Goal: Ask a question

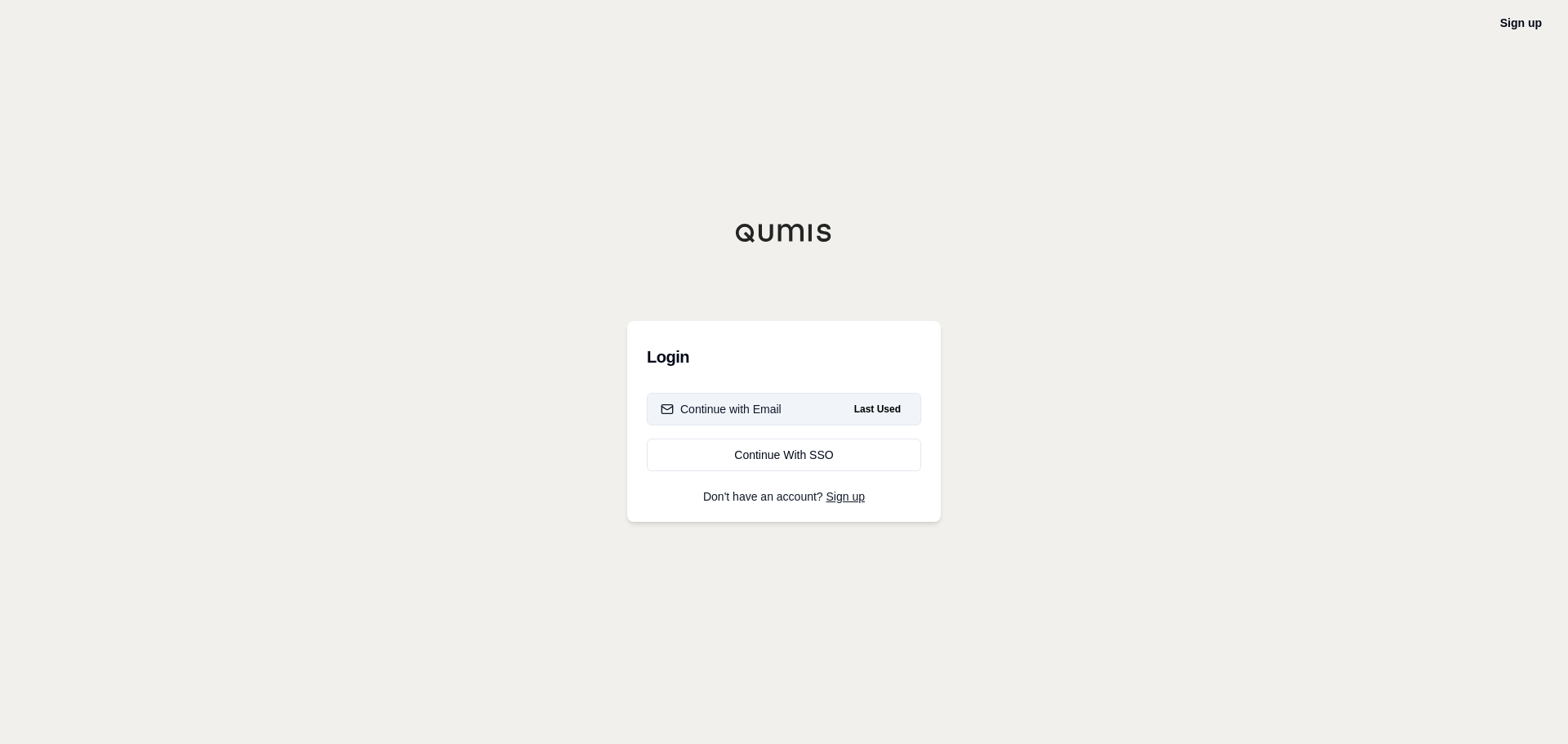
click at [749, 405] on div "Continue with Email" at bounding box center [721, 409] width 121 height 16
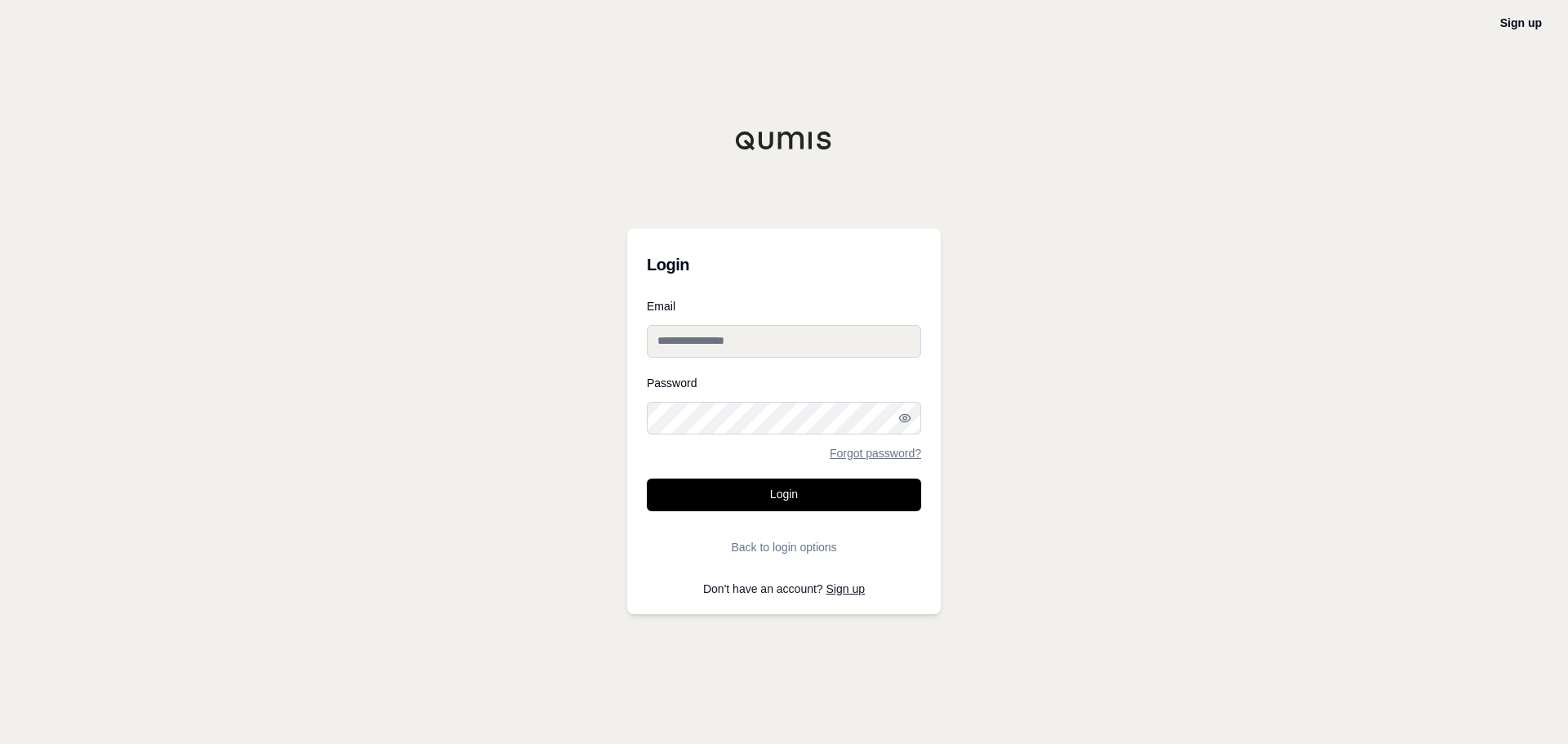
type input "**********"
click at [792, 497] on button "Login" at bounding box center [784, 495] width 274 height 33
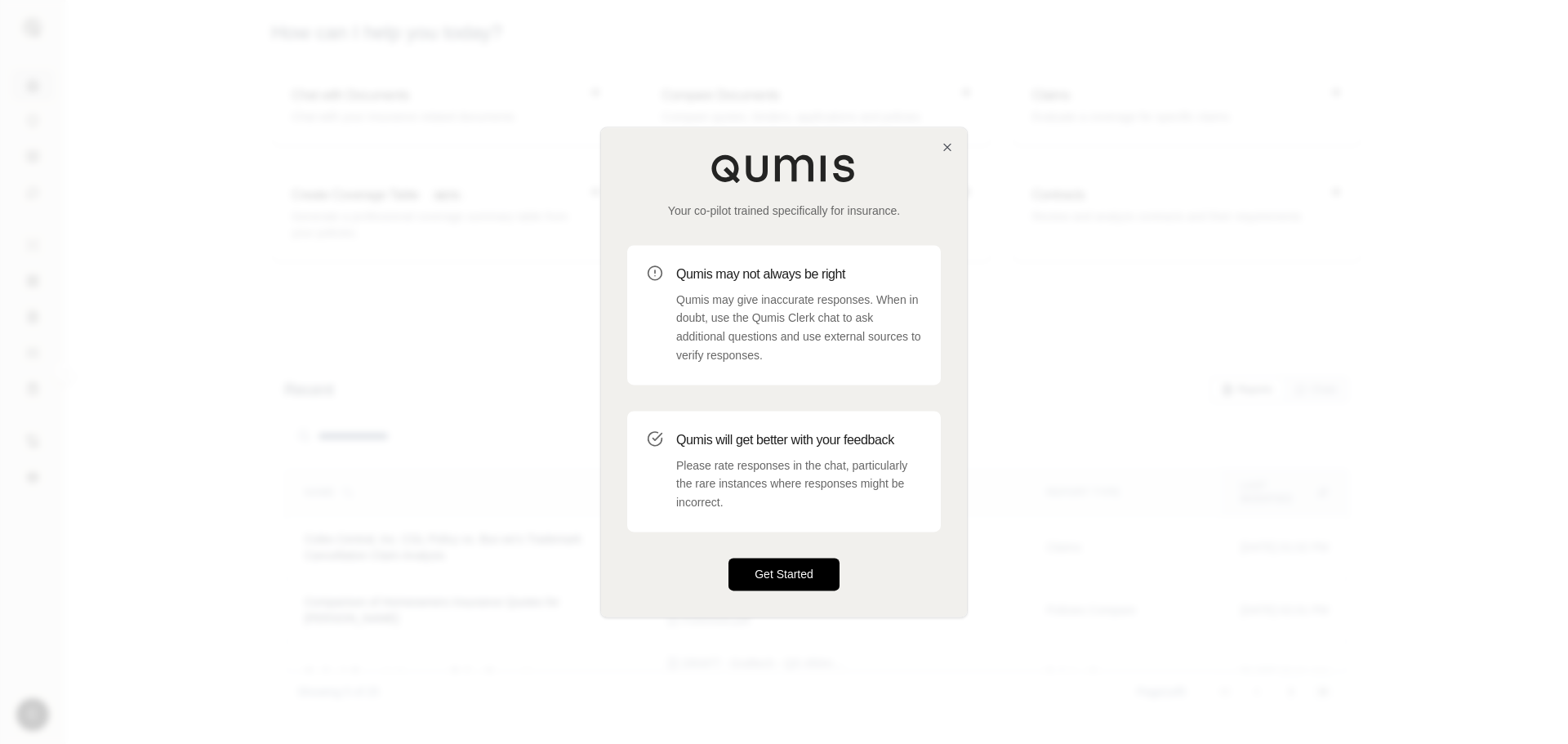
click at [782, 584] on button "Get Started" at bounding box center [784, 574] width 111 height 33
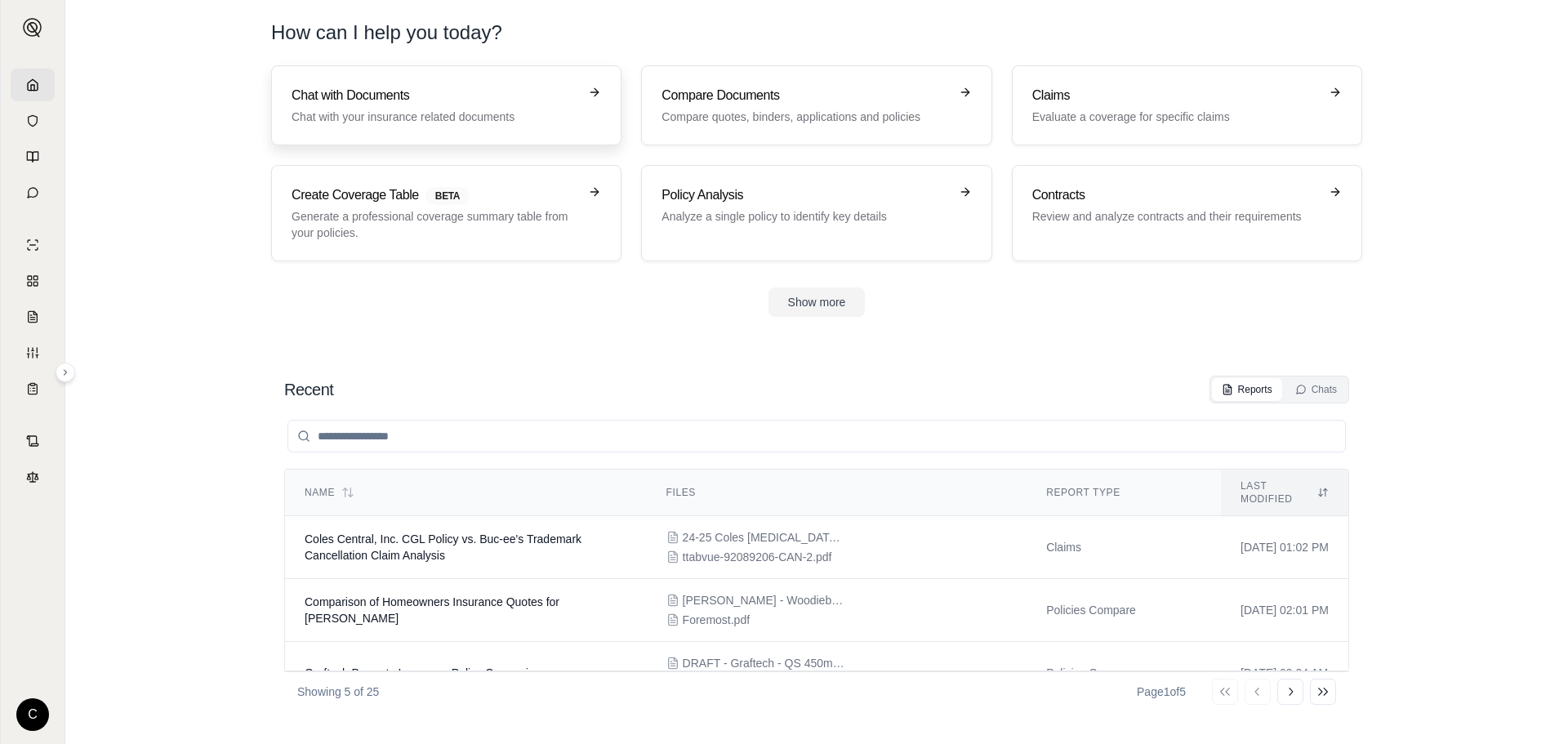
click at [401, 98] on h3 "Chat with Documents" at bounding box center [434, 95] width 286 height 20
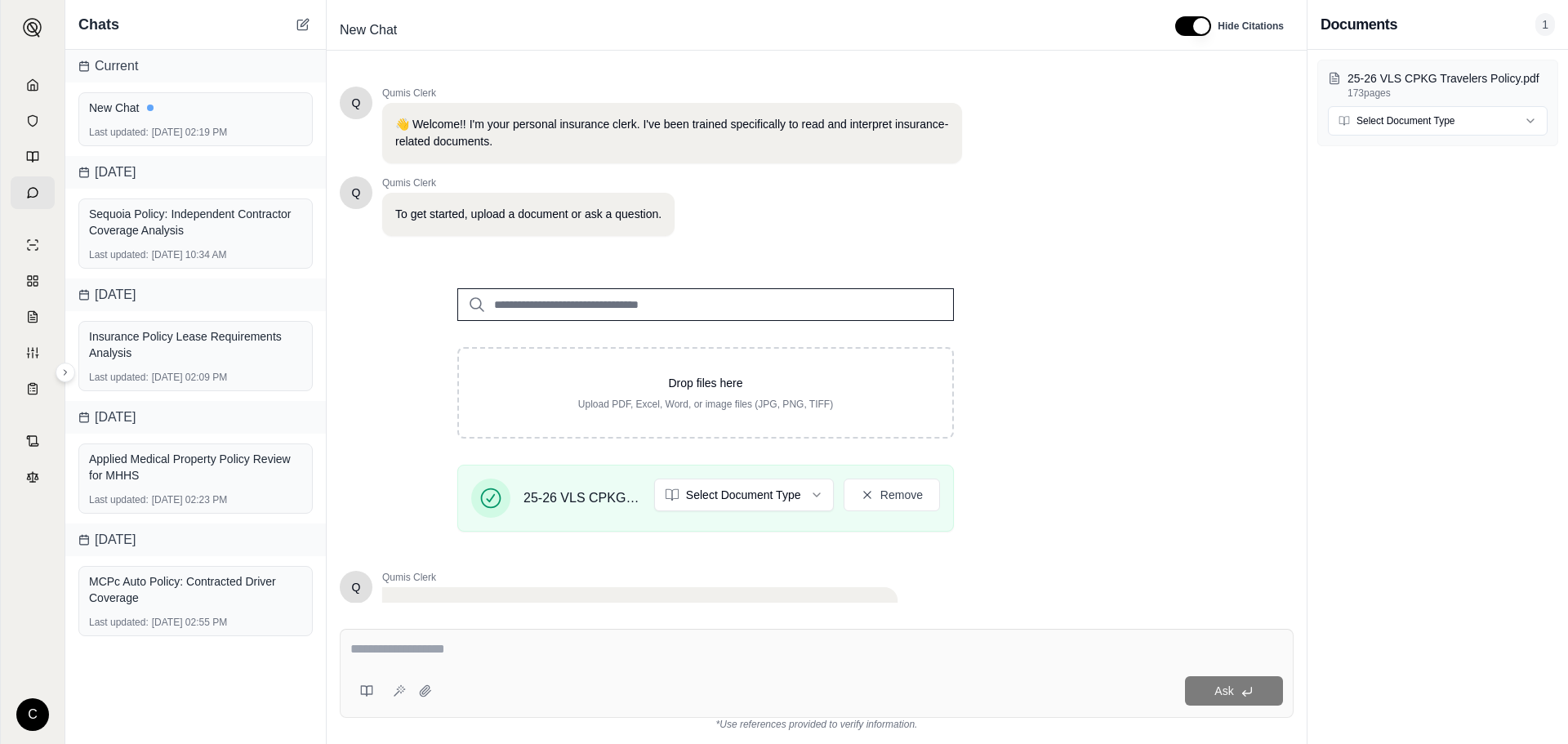
scroll to position [138, 0]
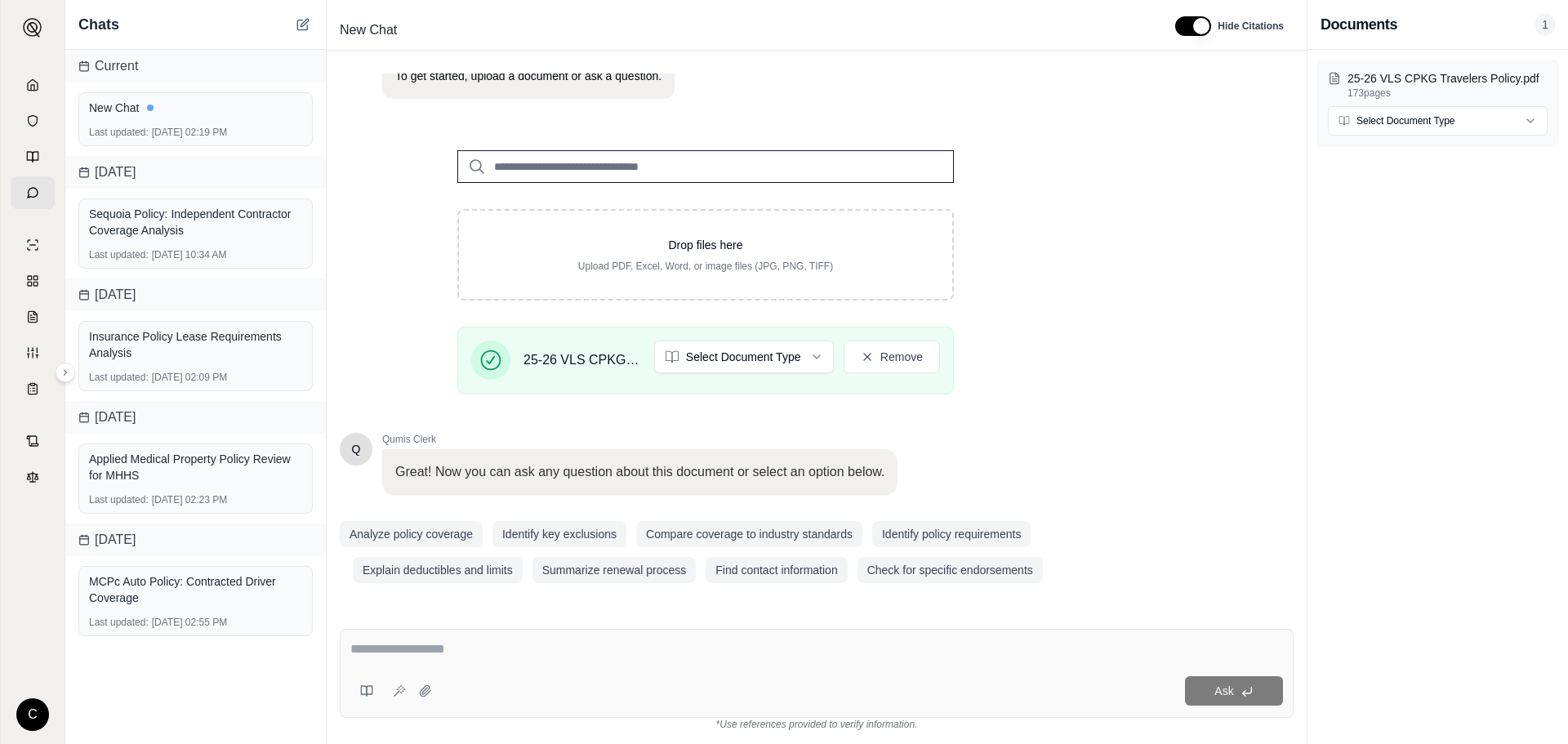
drag, startPoint x: 495, startPoint y: 677, endPoint x: 491, endPoint y: 667, distance: 10.8
click at [494, 677] on div "Ask" at bounding box center [860, 691] width 844 height 29
click at [478, 655] on textarea at bounding box center [817, 649] width 932 height 20
type textarea "**********"
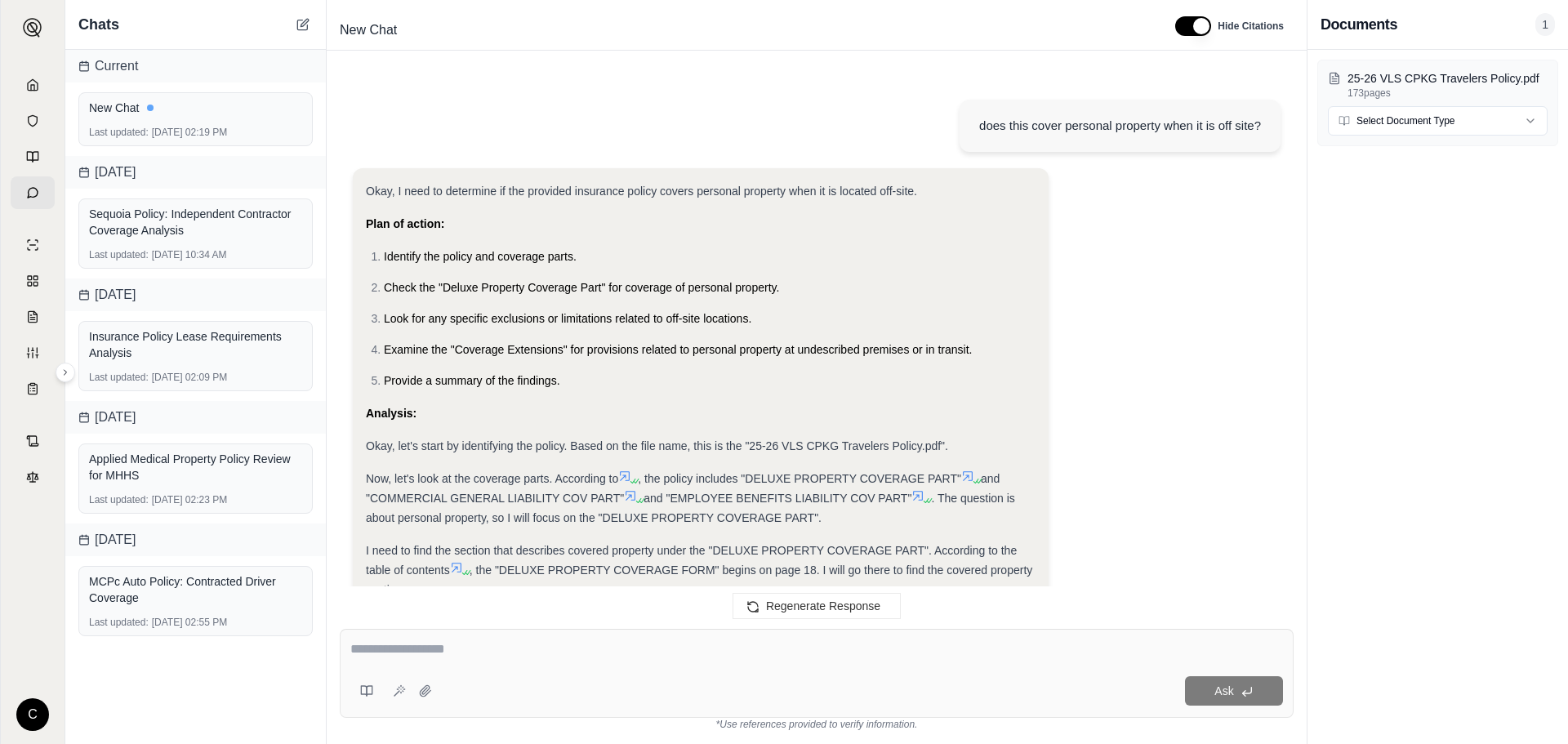
scroll to position [1003, 0]
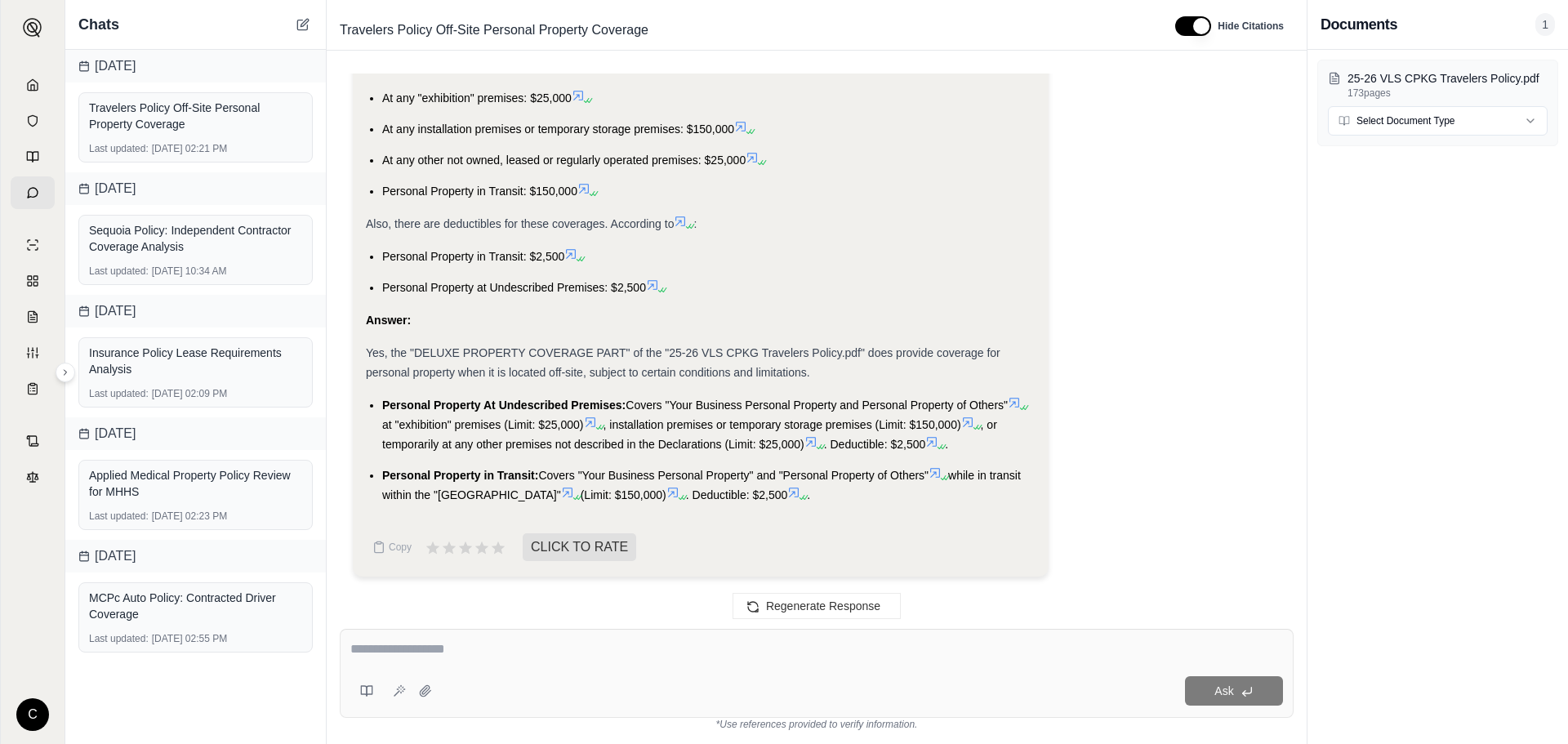
click at [484, 666] on div "Ask" at bounding box center [816, 674] width 954 height 89
click at [473, 652] on textarea at bounding box center [817, 649] width 932 height 20
type textarea "*"
click at [478, 644] on textarea at bounding box center [817, 649] width 932 height 20
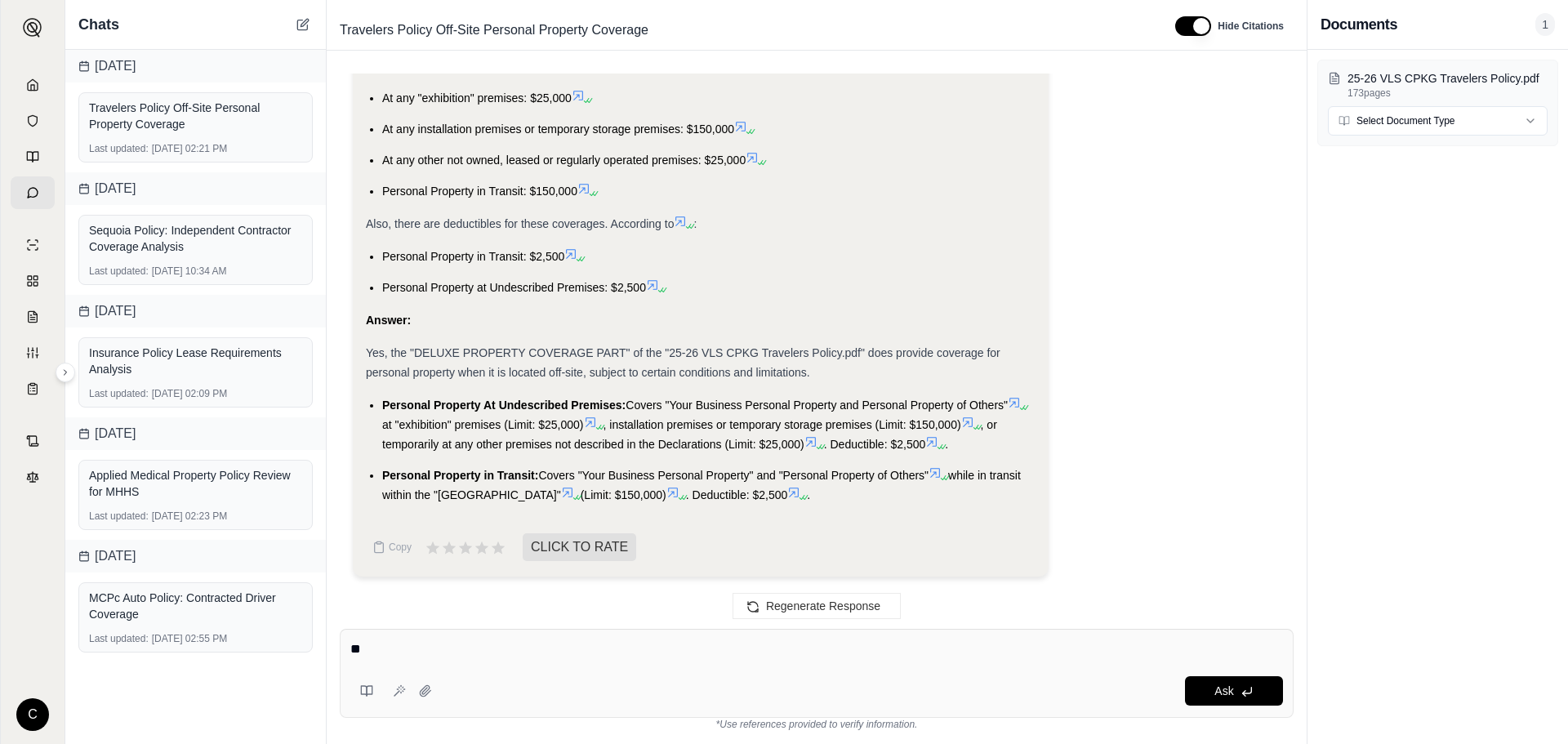
type textarea "*"
type textarea "**********"
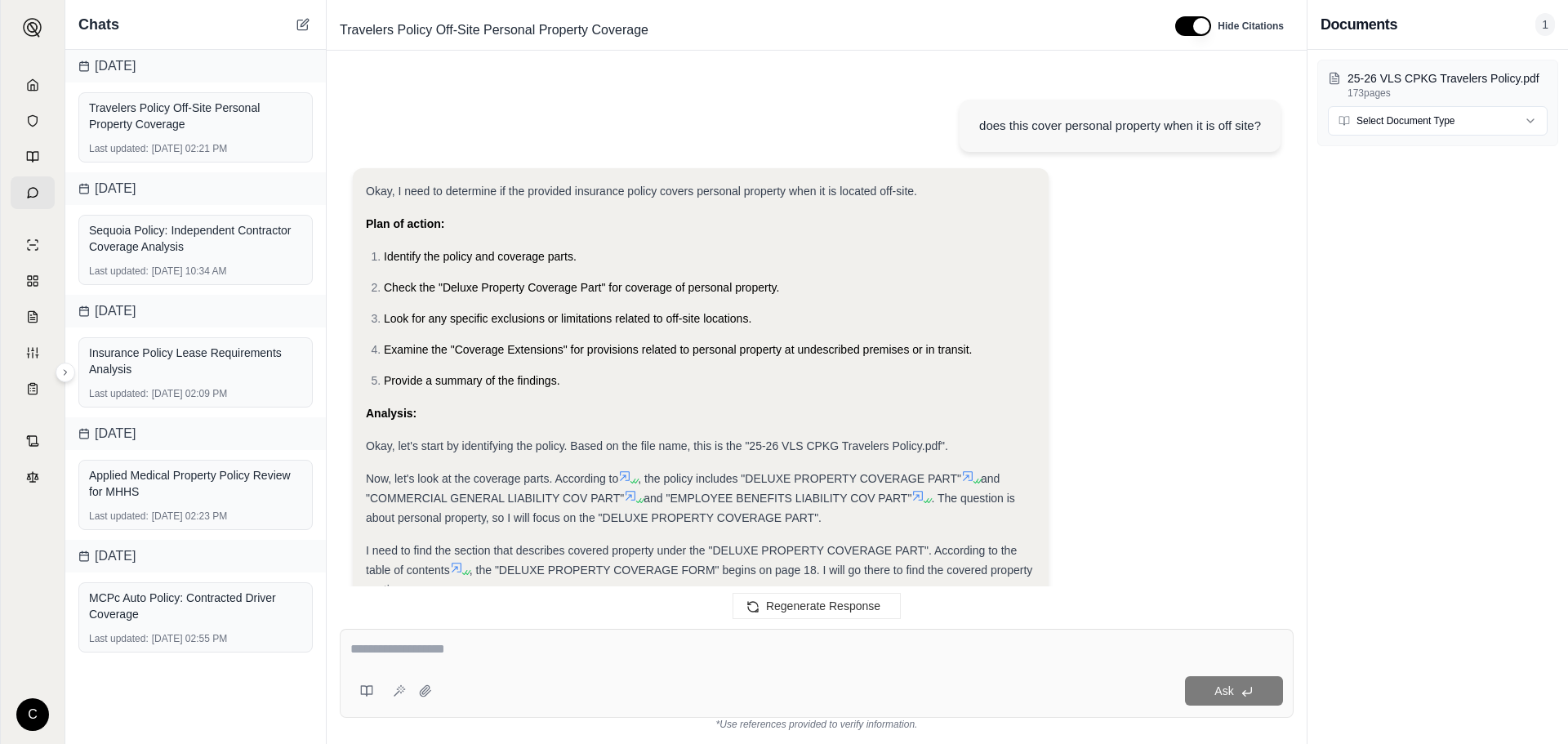
scroll to position [1978, 0]
